Goal: Task Accomplishment & Management: Manage account settings

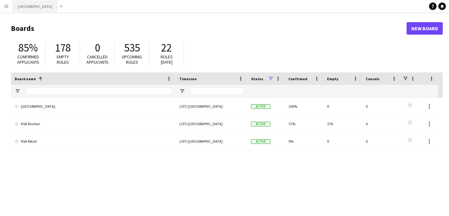
click at [23, 6] on button "[GEOGRAPHIC_DATA] Close" at bounding box center [35, 6] width 45 height 12
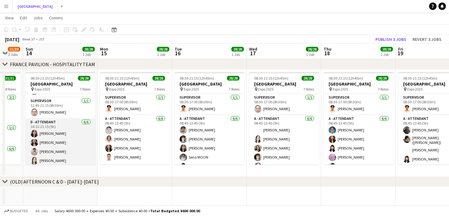
scroll to position [246, 0]
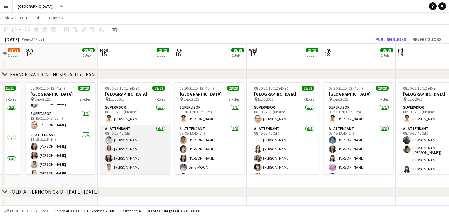
click at [124, 145] on app-card-role "A - ATTENDANT [DATE] 08:45-13:45 (5h) Airu [PERSON_NAME] [PERSON_NAME] Yume [PE…" at bounding box center [135, 158] width 70 height 66
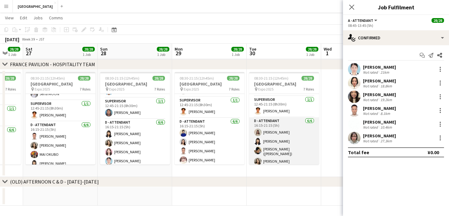
scroll to position [245, 0]
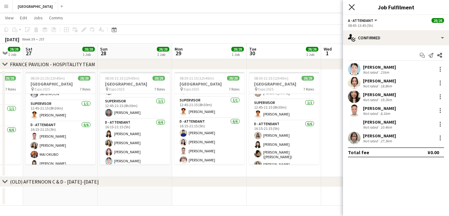
click at [350, 7] on icon "Close pop-in" at bounding box center [352, 7] width 6 height 6
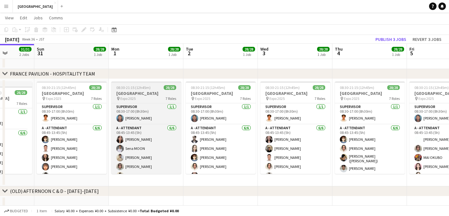
scroll to position [0, 146]
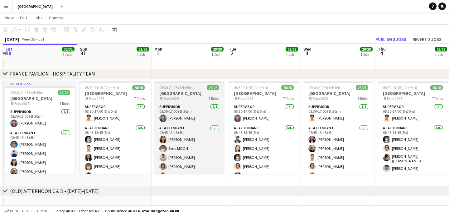
click at [180, 88] on span "08:30-21:15 (12h45m)" at bounding box center [176, 87] width 34 height 5
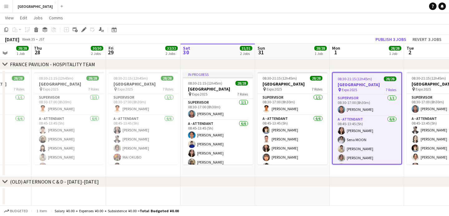
scroll to position [240, 0]
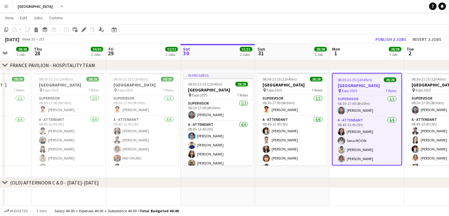
click at [386, 84] on h3 "[GEOGRAPHIC_DATA]" at bounding box center [367, 86] width 69 height 6
